Goal: Information Seeking & Learning: Learn about a topic

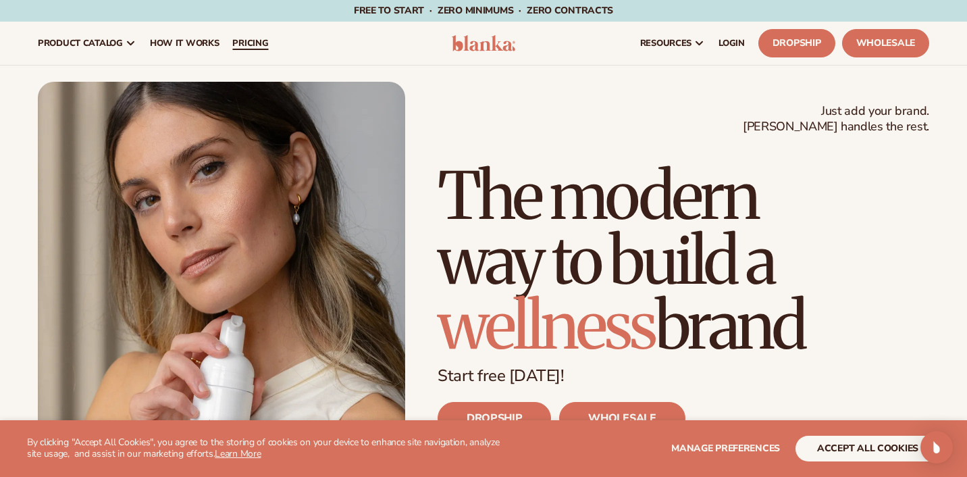
click at [245, 40] on span "pricing" at bounding box center [250, 43] width 36 height 11
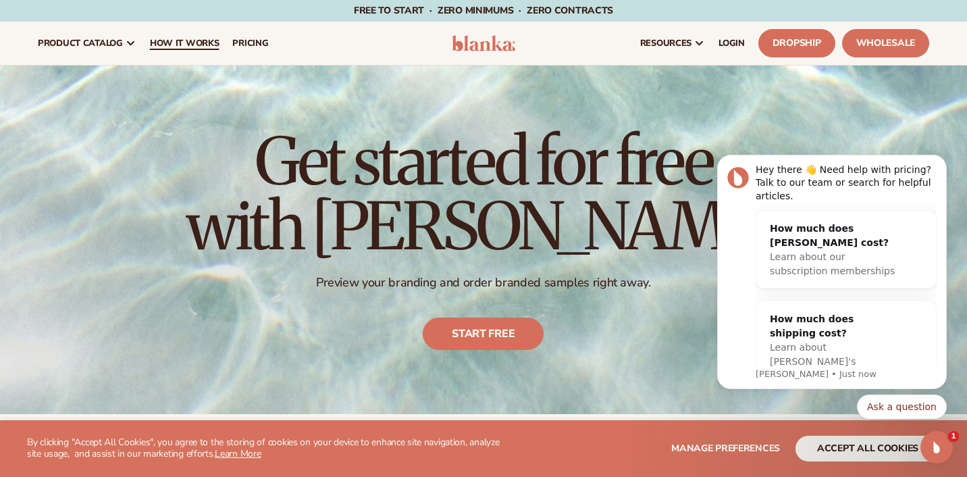
click at [193, 44] on span "How It Works" at bounding box center [185, 43] width 70 height 11
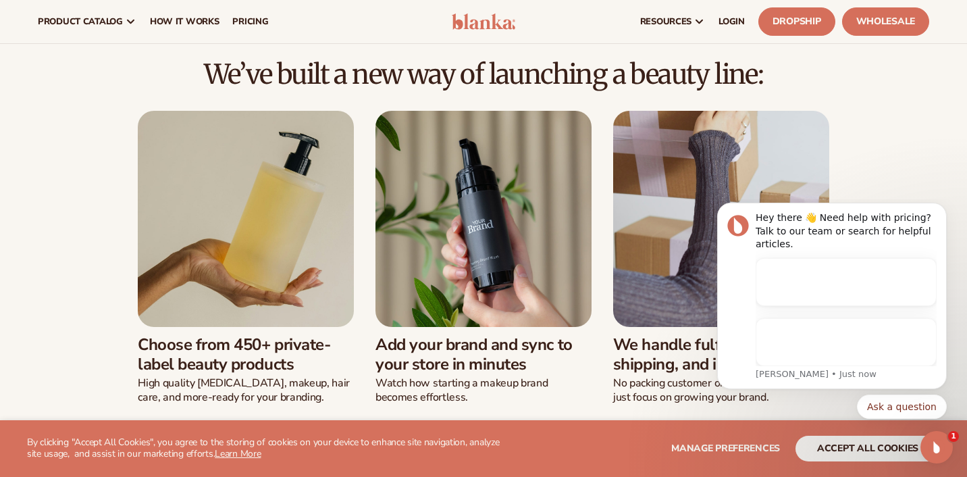
scroll to position [269, 0]
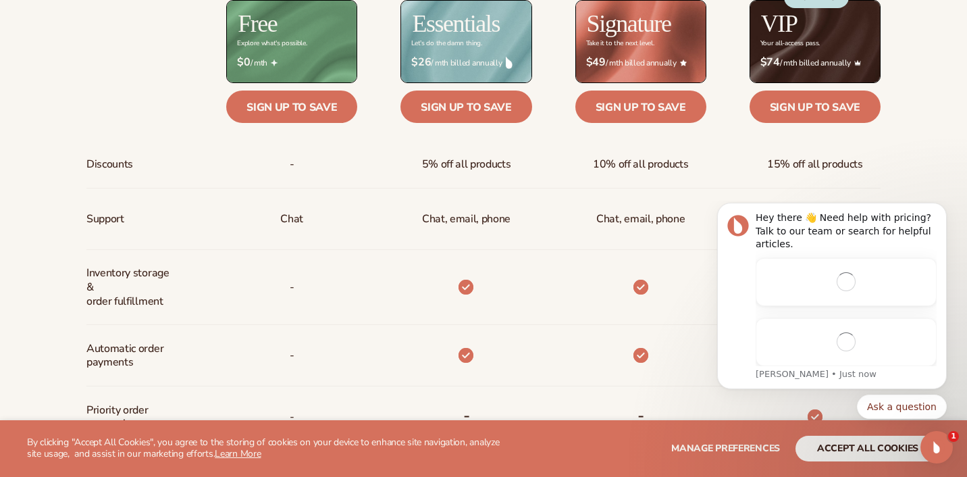
scroll to position [766, 0]
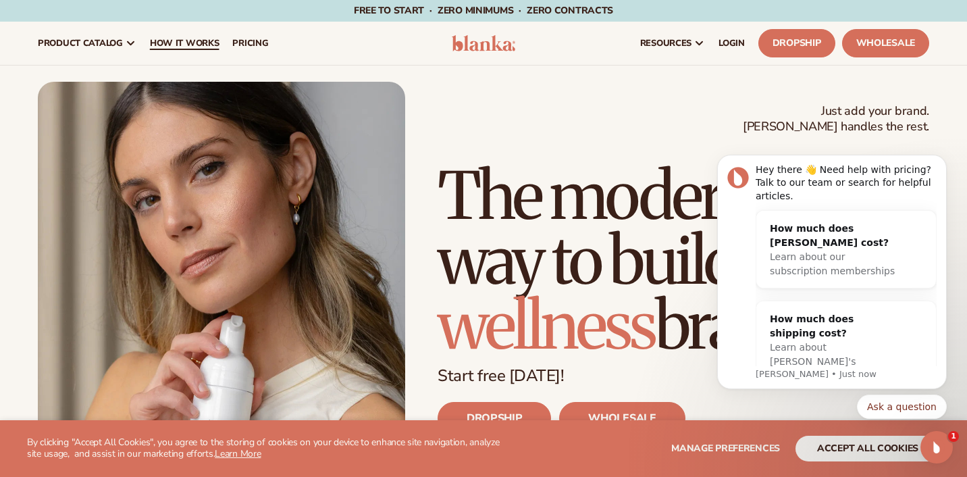
click at [191, 45] on span "How It Works" at bounding box center [185, 43] width 70 height 11
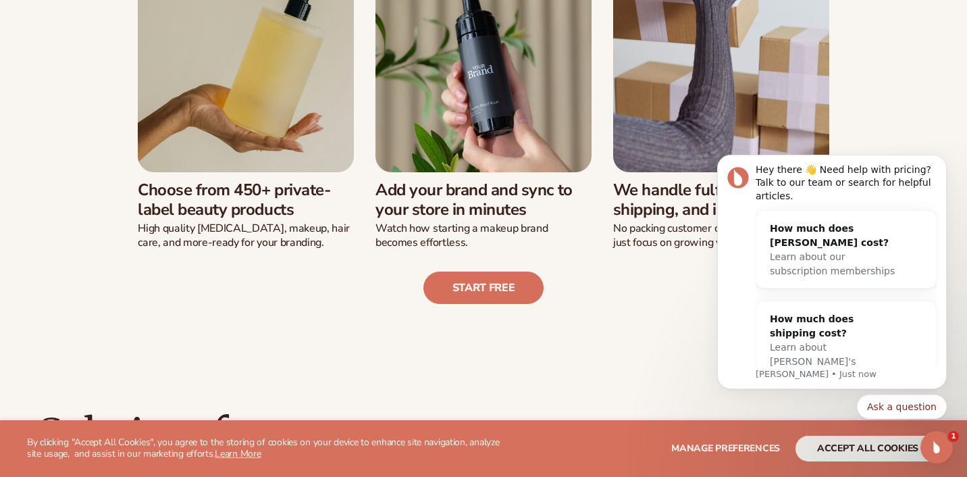
scroll to position [429, 0]
